Goal: Information Seeking & Learning: Find specific fact

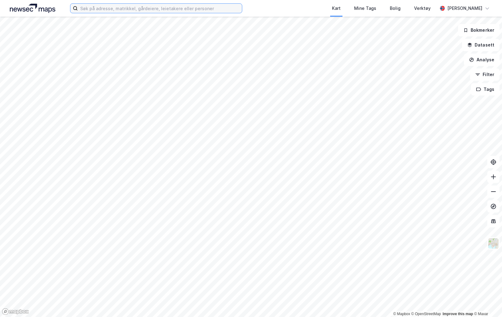
click at [161, 4] on input at bounding box center [160, 8] width 164 height 9
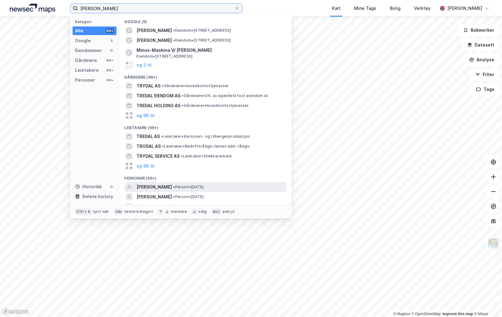
type input "[PERSON_NAME]"
click at [204, 186] on span "• Person • [DATE]" at bounding box center [188, 186] width 30 height 5
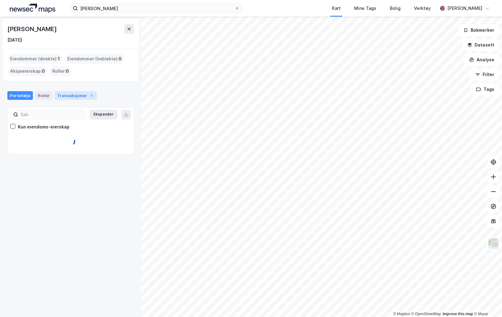
click at [81, 94] on div "Transaksjoner 1" at bounding box center [76, 95] width 42 height 9
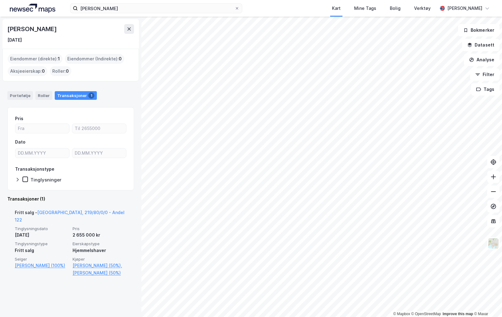
click at [72, 215] on div "Fritt salg - [GEOGRAPHIC_DATA], 219/80/0/0 - Andel 122" at bounding box center [71, 217] width 112 height 17
click at [73, 214] on link "[GEOGRAPHIC_DATA], 219/80/0/0 - Andel 122" at bounding box center [70, 215] width 110 height 13
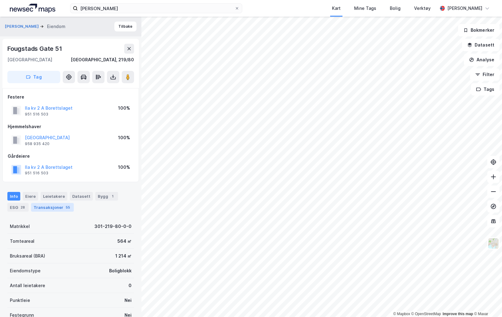
click at [61, 209] on div "Transaksjoner 55" at bounding box center [52, 207] width 43 height 9
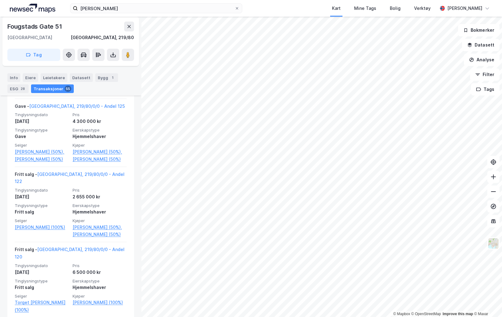
scroll to position [380, 0]
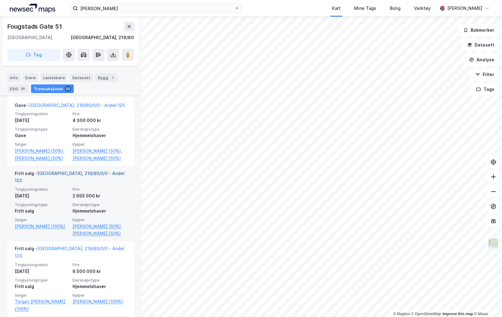
click at [87, 173] on link "[GEOGRAPHIC_DATA], 219/80/0/0 - Andel 122" at bounding box center [70, 176] width 110 height 13
click at [95, 171] on link "[GEOGRAPHIC_DATA], 219/80/0/0 - Andel 122" at bounding box center [70, 176] width 110 height 13
click at [90, 173] on link "[GEOGRAPHIC_DATA], 219/80/0/0 - Andel 122" at bounding box center [70, 176] width 110 height 13
click at [90, 172] on link "[GEOGRAPHIC_DATA], 219/80/0/0 - Andel 122" at bounding box center [70, 176] width 110 height 13
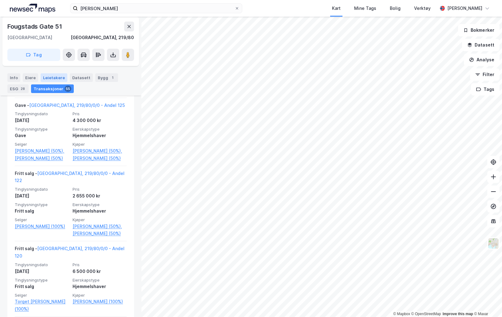
scroll to position [335, 0]
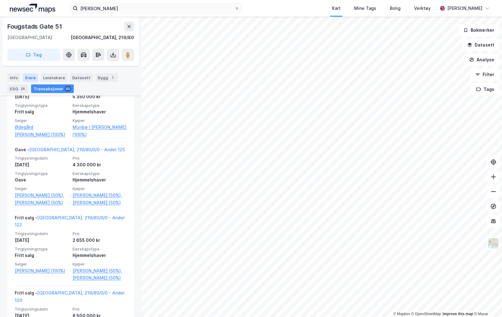
click at [28, 77] on div "Eiere" at bounding box center [30, 77] width 15 height 9
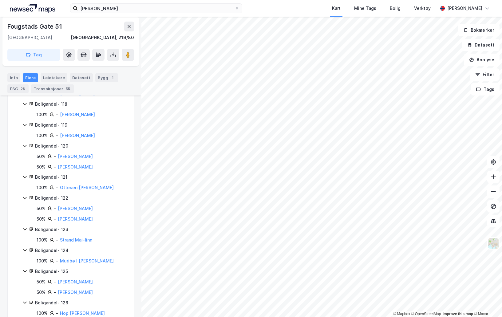
scroll to position [218, 0]
click at [41, 195] on div "Boligandel - 122" at bounding box center [80, 197] width 91 height 7
click at [84, 209] on link "[PERSON_NAME]" at bounding box center [75, 207] width 35 height 5
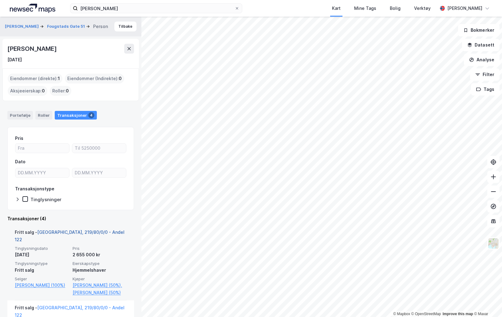
click at [84, 233] on link "[GEOGRAPHIC_DATA], 219/80/0/0 - Andel 122" at bounding box center [70, 235] width 110 height 13
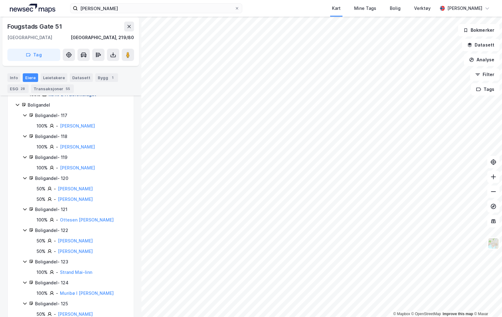
scroll to position [185, 0]
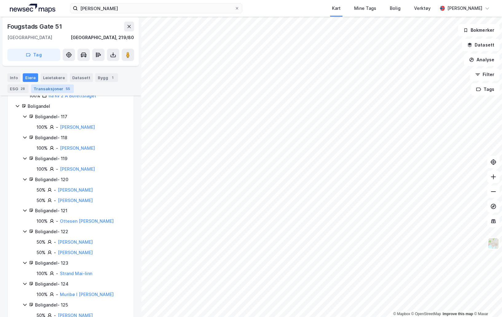
click at [65, 91] on div "55" at bounding box center [68, 89] width 7 height 6
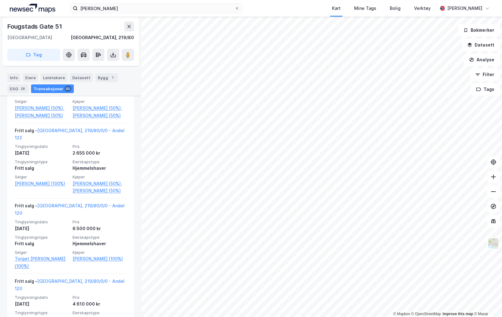
scroll to position [432, 0]
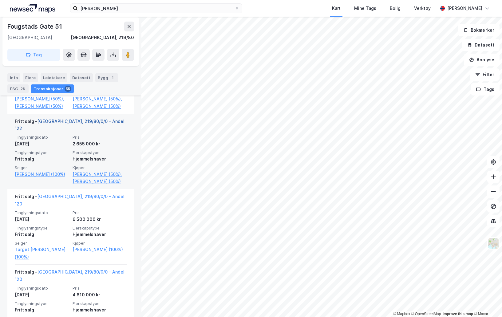
click at [81, 122] on link "[GEOGRAPHIC_DATA], 219/80/0/0 - Andel 122" at bounding box center [70, 124] width 110 height 13
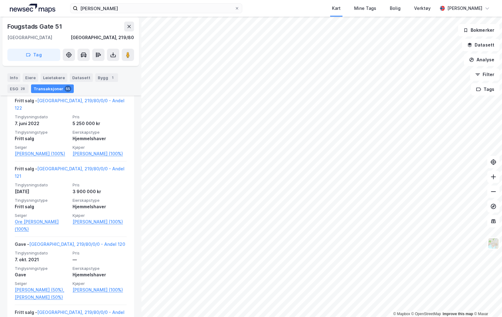
scroll to position [670, 0]
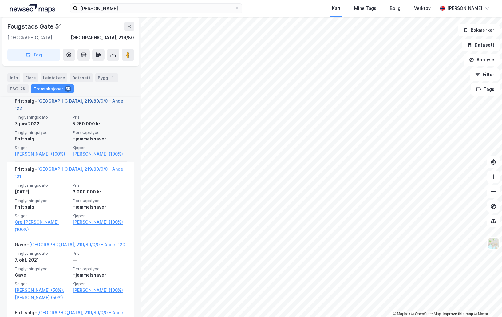
click at [48, 99] on link "[GEOGRAPHIC_DATA], 219/80/0/0 - Andel 122" at bounding box center [70, 104] width 110 height 13
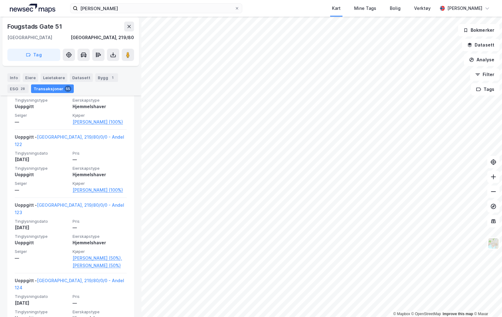
scroll to position [3252, 0]
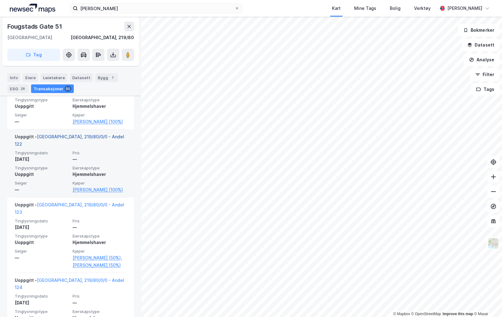
click at [78, 134] on link "[GEOGRAPHIC_DATA], 219/80/0/0 - Andel 122" at bounding box center [69, 140] width 109 height 13
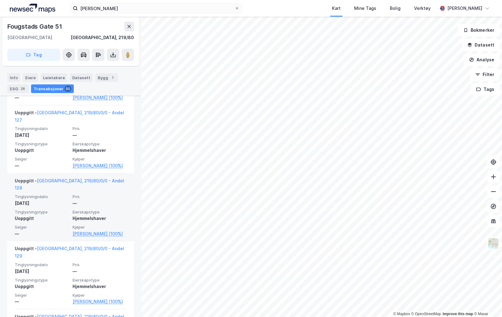
scroll to position [3630, 0]
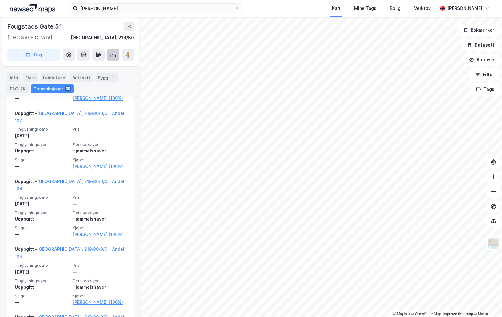
click at [115, 55] on icon at bounding box center [113, 55] width 6 height 6
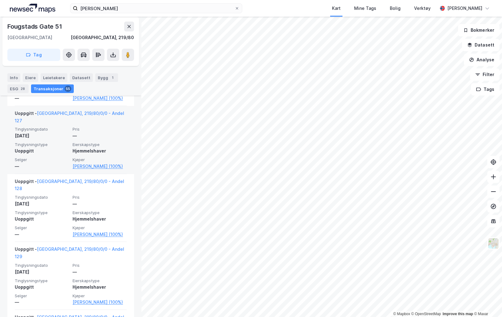
click at [127, 113] on div "Uoppgitt - [GEOGRAPHIC_DATA], 219/80/0/0 - Andel 127 Tinglysningsdato [DATE] Pr…" at bounding box center [70, 140] width 127 height 68
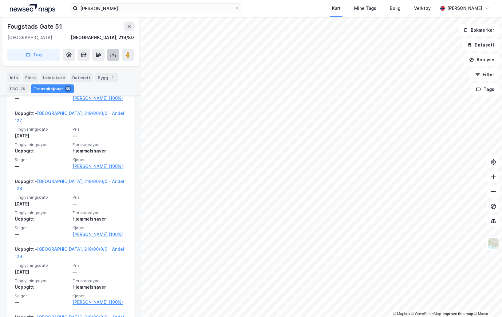
click at [113, 58] on icon at bounding box center [113, 55] width 6 height 6
click at [112, 66] on div "Last ned grunnbok" at bounding box center [87, 67] width 66 height 10
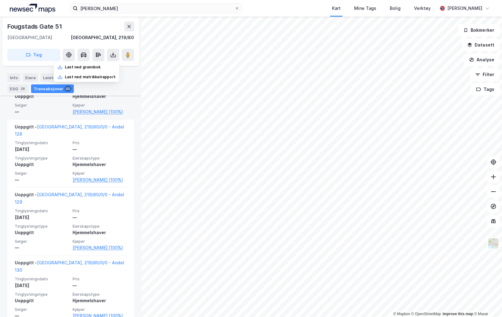
scroll to position [3685, 0]
click at [29, 80] on div "Eiere" at bounding box center [30, 77] width 15 height 9
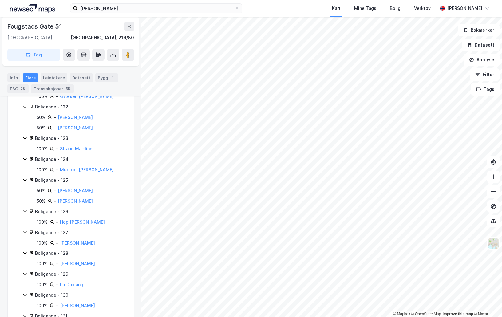
scroll to position [211, 0]
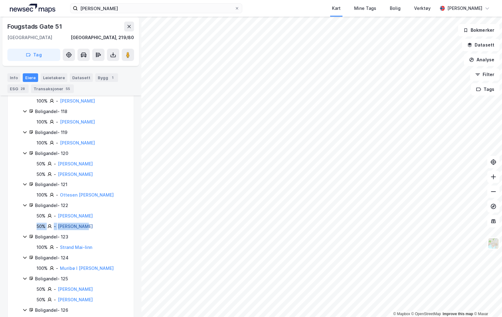
drag, startPoint x: 82, startPoint y: 222, endPoint x: 82, endPoint y: 227, distance: 5.0
click at [82, 227] on div "50% - [PERSON_NAME]-christian 50% - [PERSON_NAME]" at bounding box center [78, 221] width 97 height 18
click at [82, 227] on link "[PERSON_NAME]" at bounding box center [75, 225] width 35 height 5
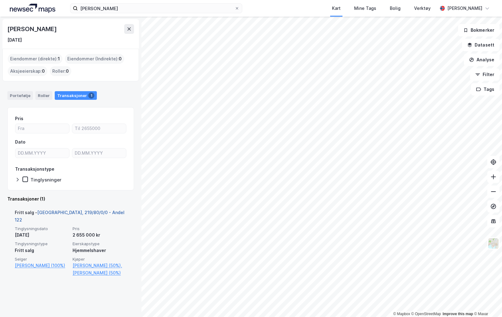
click at [80, 213] on link "[GEOGRAPHIC_DATA], 219/80/0/0 - Andel 122" at bounding box center [70, 215] width 110 height 13
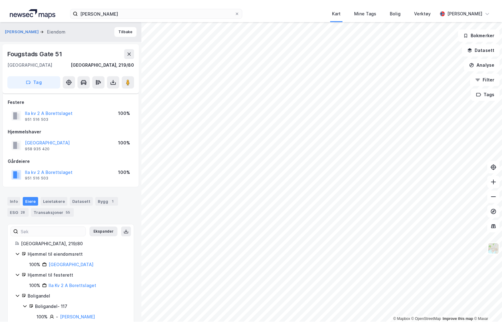
scroll to position [211, 0]
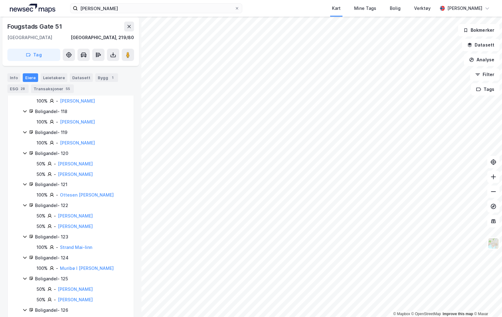
click at [24, 204] on icon at bounding box center [24, 204] width 5 height 5
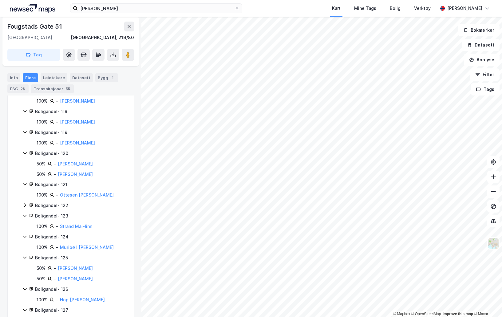
click at [24, 204] on icon at bounding box center [24, 204] width 5 height 5
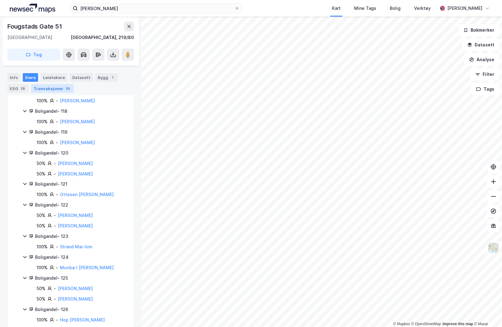
click at [66, 88] on div "55" at bounding box center [68, 89] width 7 height 6
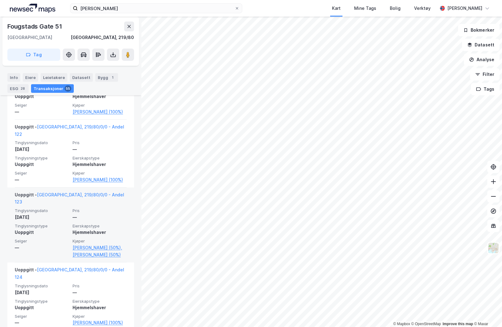
scroll to position [3274, 0]
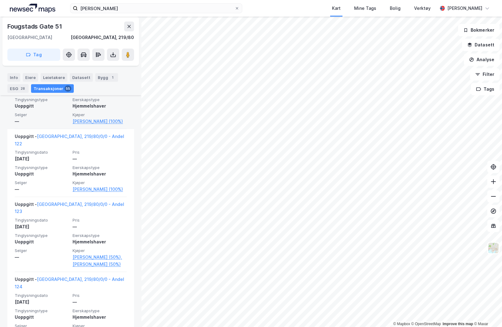
click at [12, 129] on div "Uoppgitt - [GEOGRAPHIC_DATA], 219/80/0/0 - Andel 121 Tinglysningsdato [DATE] Pr…" at bounding box center [70, 95] width 127 height 68
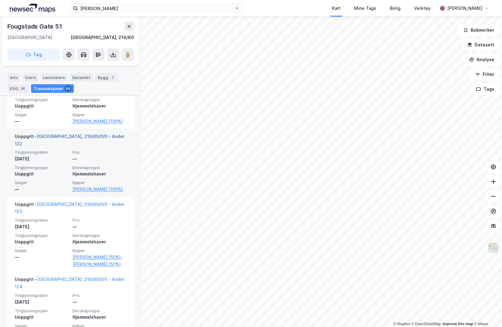
click at [59, 134] on link "[GEOGRAPHIC_DATA], 219/80/0/0 - Andel 122" at bounding box center [69, 140] width 109 height 13
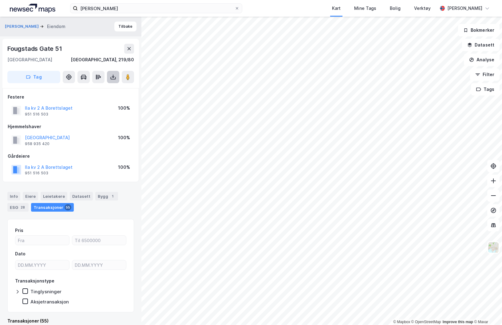
click at [111, 76] on icon at bounding box center [113, 77] width 6 height 6
click at [108, 86] on div "Last ned grunnbok" at bounding box center [87, 89] width 66 height 10
click at [98, 89] on div "Last ned grunnbok" at bounding box center [83, 89] width 36 height 5
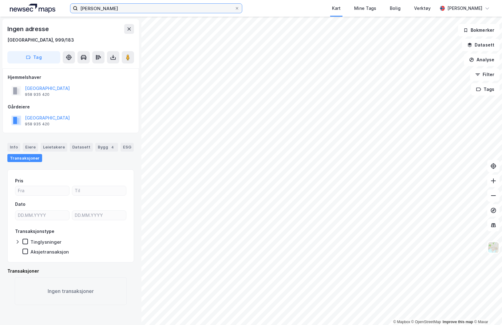
click at [129, 11] on input "[PERSON_NAME]" at bounding box center [156, 8] width 157 height 9
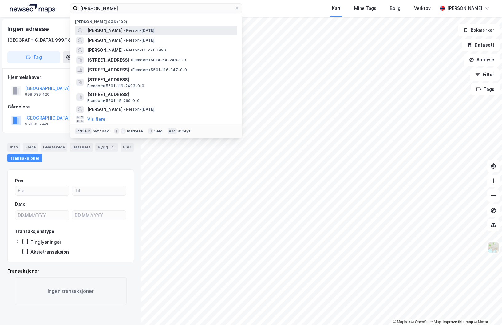
click at [123, 27] on span "[PERSON_NAME]" at bounding box center [104, 30] width 35 height 7
